Goal: Obtain resource: Download file/media

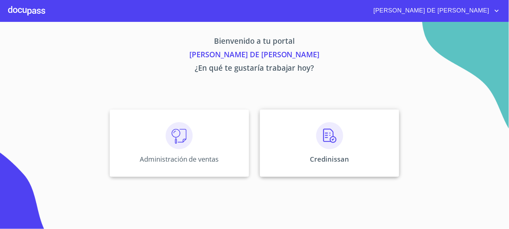
click at [283, 162] on div "Credinissan" at bounding box center [329, 143] width 139 height 67
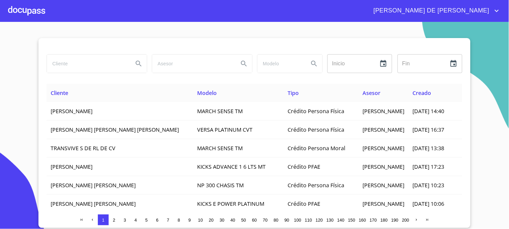
click at [103, 68] on input "search" at bounding box center [87, 64] width 81 height 18
type input "[PERSON_NAME]"
click at [137, 66] on icon "Search" at bounding box center [139, 64] width 8 height 8
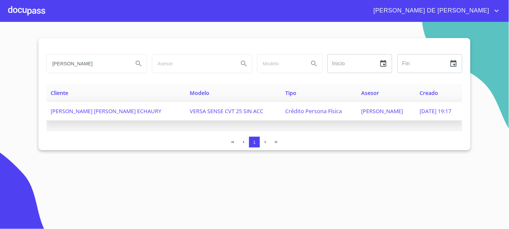
click at [361, 114] on span "[PERSON_NAME]" at bounding box center [382, 111] width 42 height 7
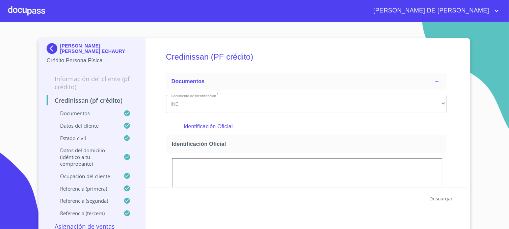
click at [437, 200] on span "Descargar" at bounding box center [440, 199] width 23 height 8
